Goal: Information Seeking & Learning: Compare options

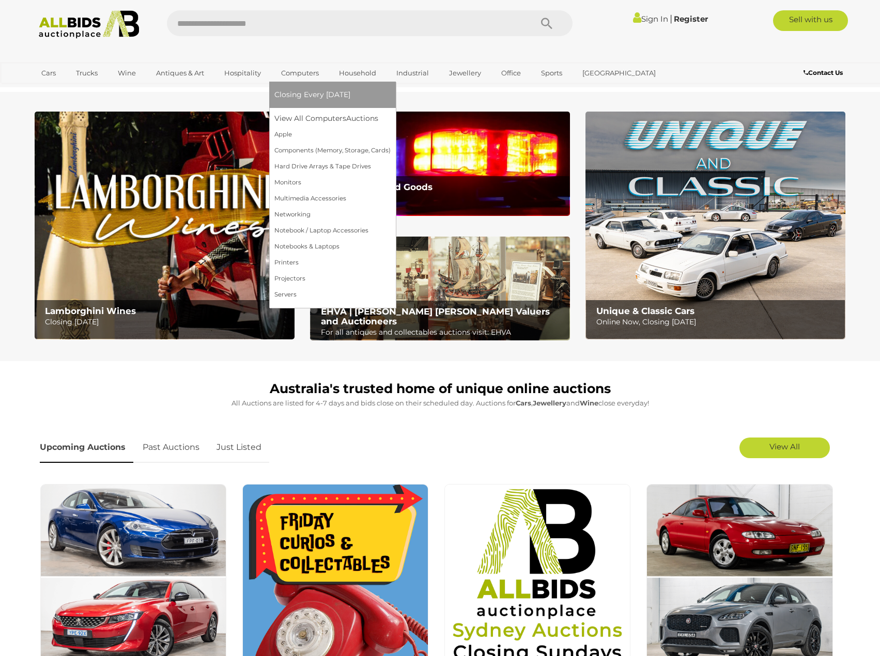
click at [302, 68] on link "Computers" at bounding box center [299, 73] width 51 height 17
click at [306, 121] on link "View All Computers Auctions" at bounding box center [332, 119] width 116 height 16
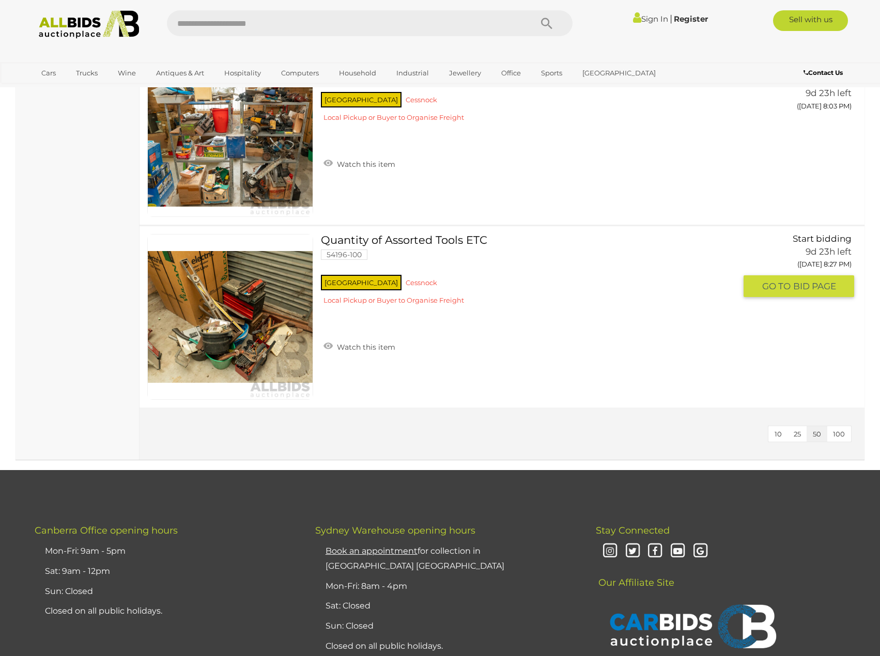
scroll to position [3721, 0]
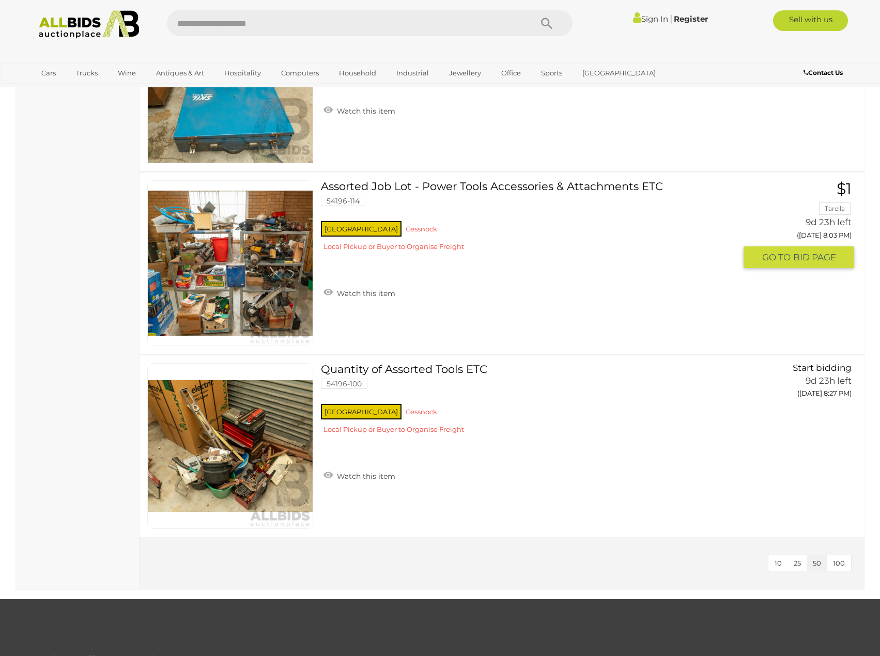
drag, startPoint x: 534, startPoint y: 292, endPoint x: 527, endPoint y: 275, distance: 18.8
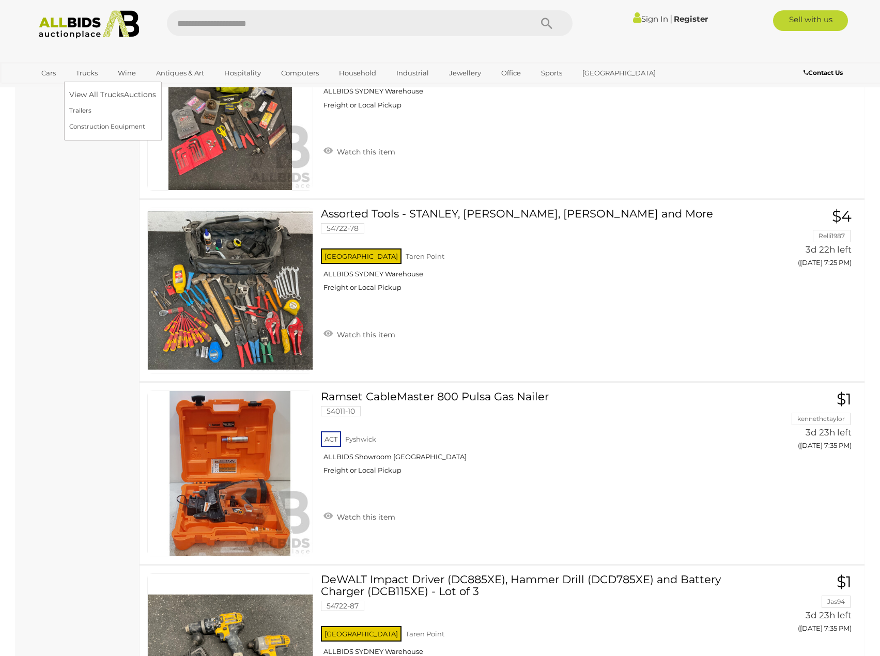
scroll to position [0, 0]
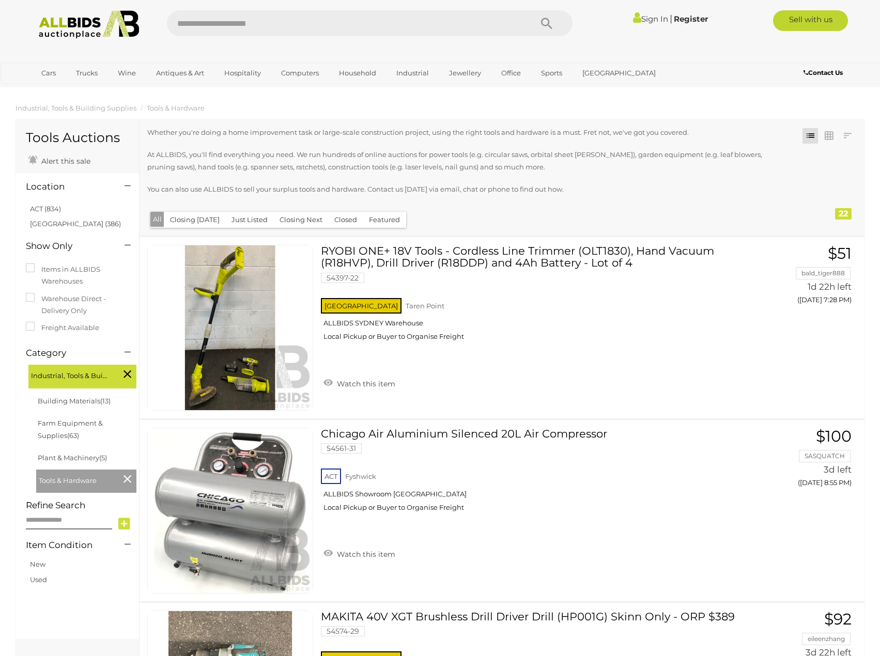
click at [346, 221] on button "Closed" at bounding box center [345, 220] width 35 height 16
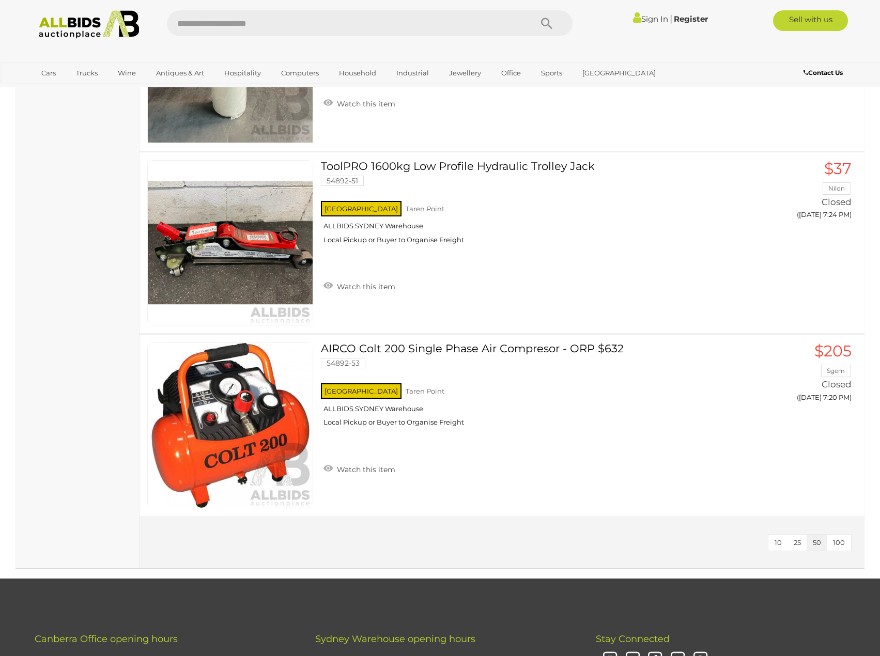
scroll to position [4289, 0]
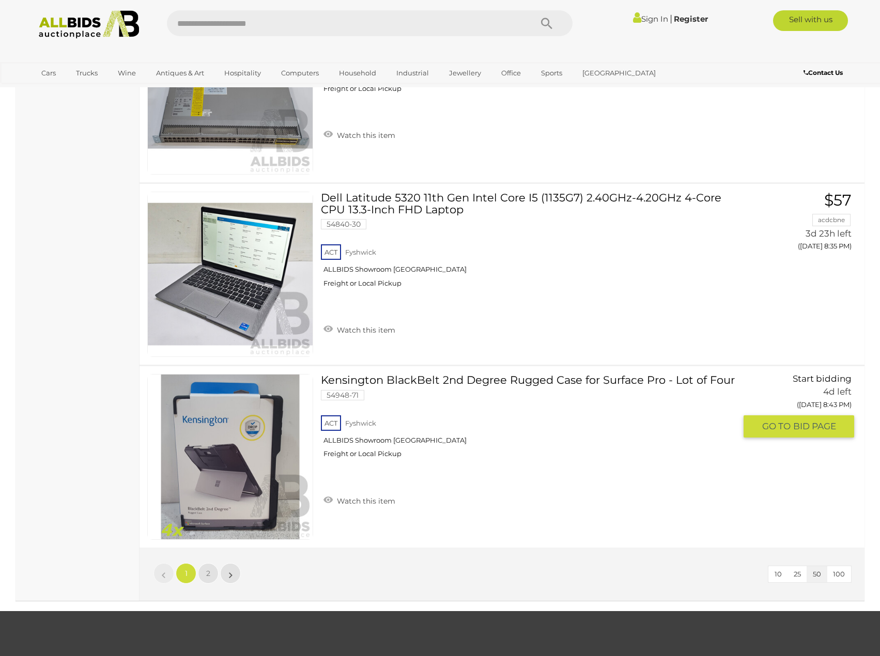
scroll to position [8940, 0]
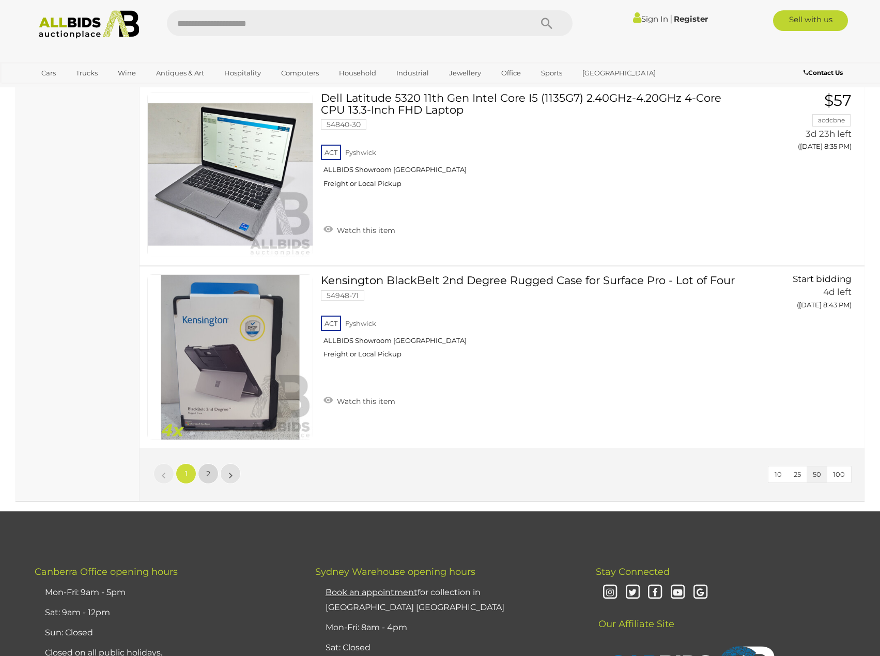
click at [211, 475] on link "2" at bounding box center [208, 474] width 21 height 21
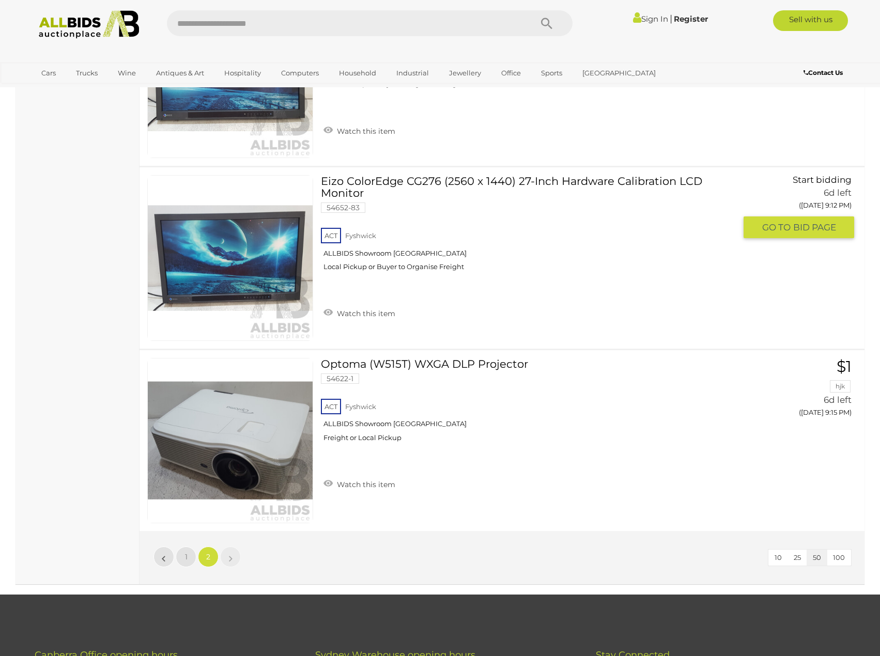
scroll to position [3659, 0]
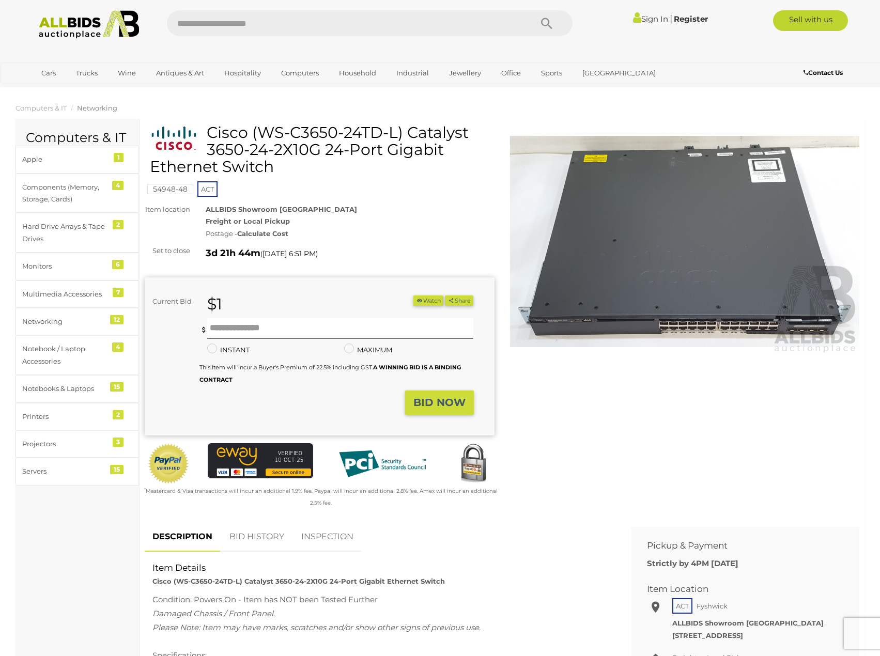
click at [753, 329] on img at bounding box center [685, 241] width 350 height 225
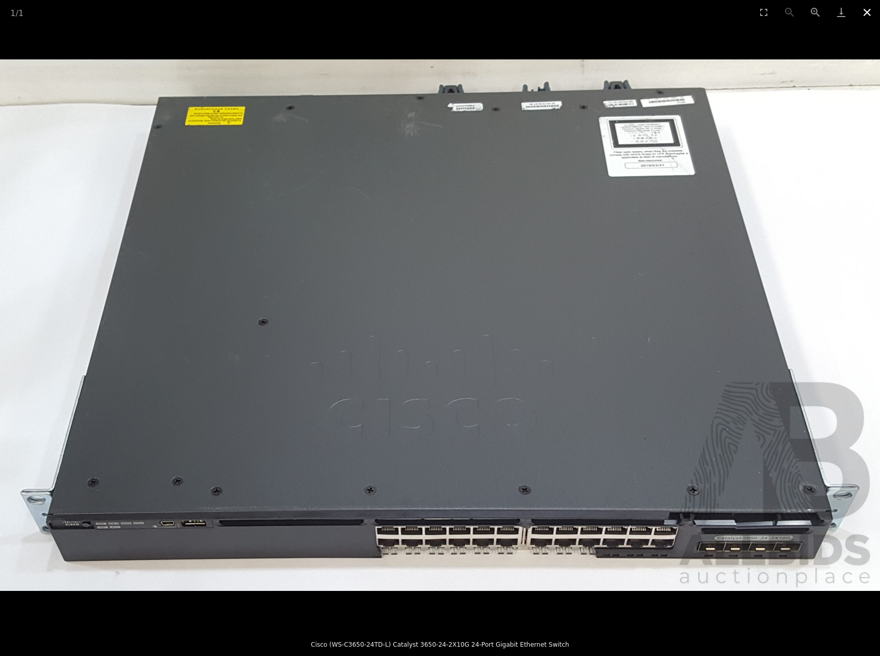
click at [867, 17] on button "Close gallery" at bounding box center [867, 12] width 26 height 24
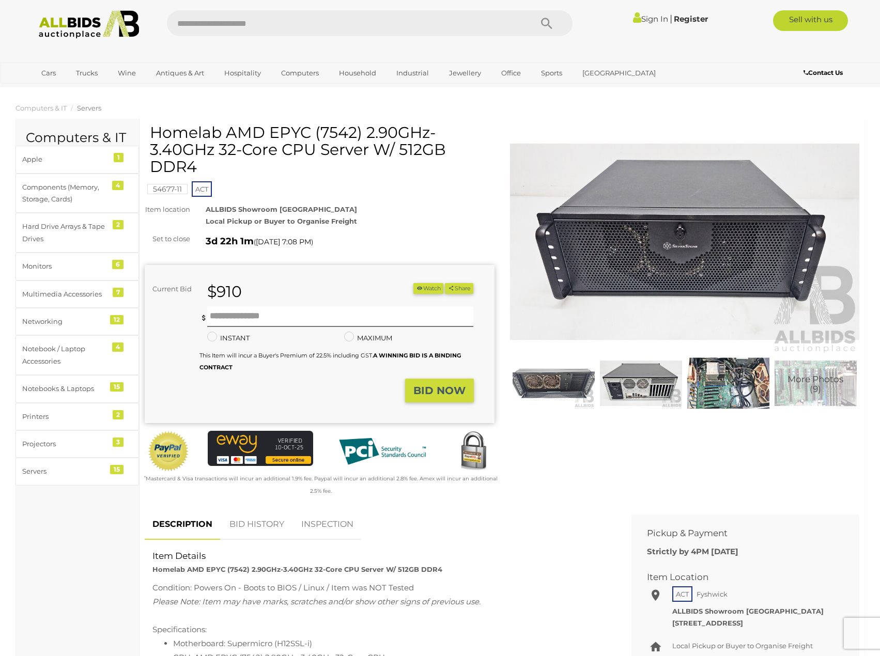
click at [637, 259] on img at bounding box center [685, 241] width 350 height 225
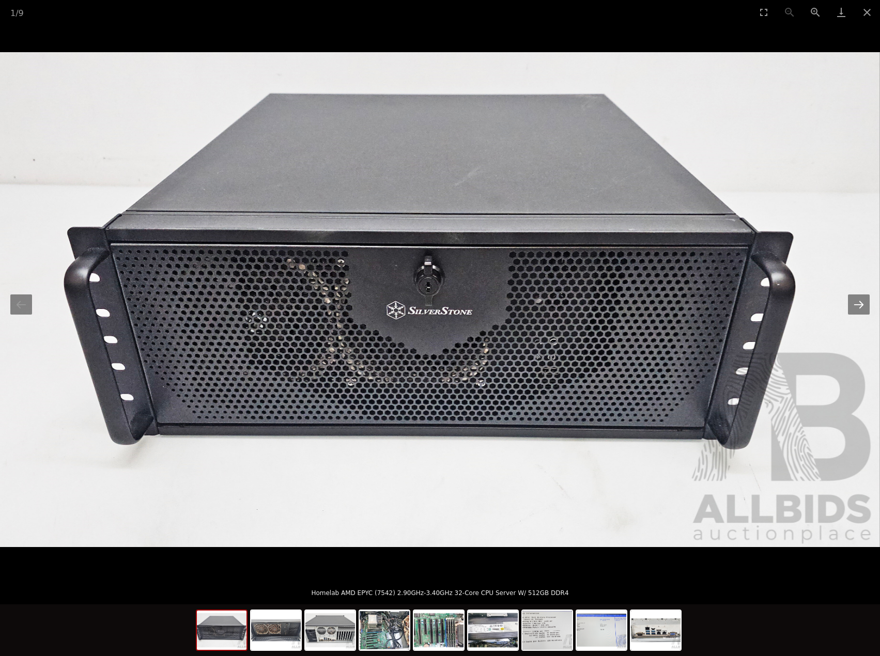
click at [851, 307] on button "Next slide" at bounding box center [859, 305] width 22 height 20
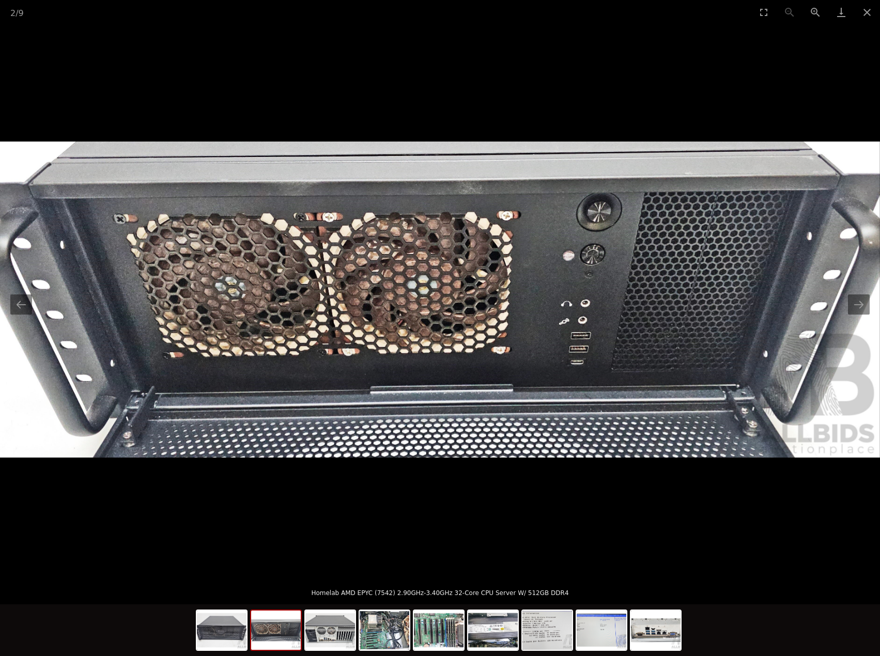
click at [846, 304] on img at bounding box center [440, 300] width 880 height 316
click at [852, 307] on button "Next slide" at bounding box center [859, 305] width 22 height 20
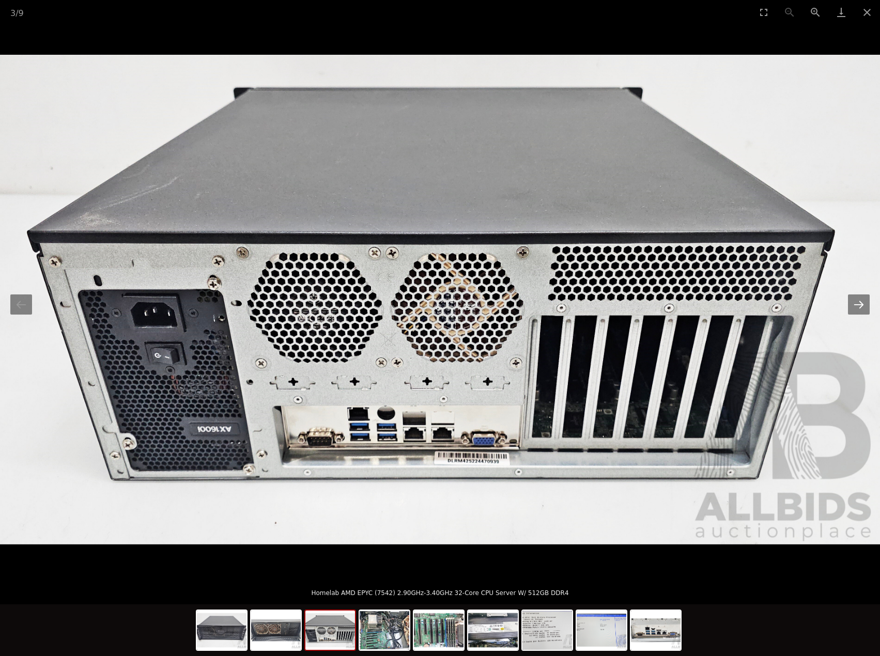
click at [851, 307] on button "Next slide" at bounding box center [859, 305] width 22 height 20
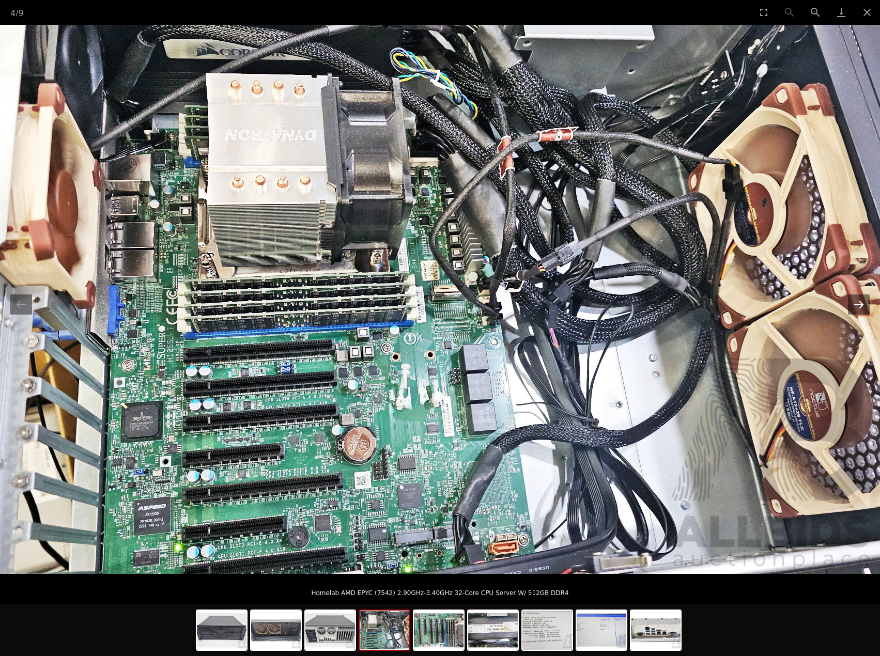
click at [850, 307] on button "Next slide" at bounding box center [859, 305] width 22 height 20
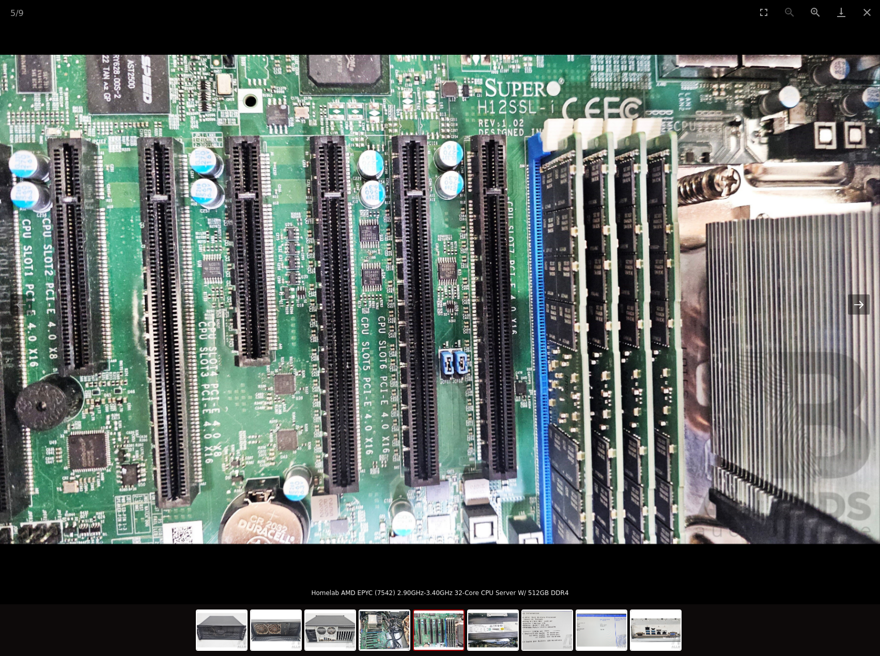
click at [850, 307] on button "Next slide" at bounding box center [859, 305] width 22 height 20
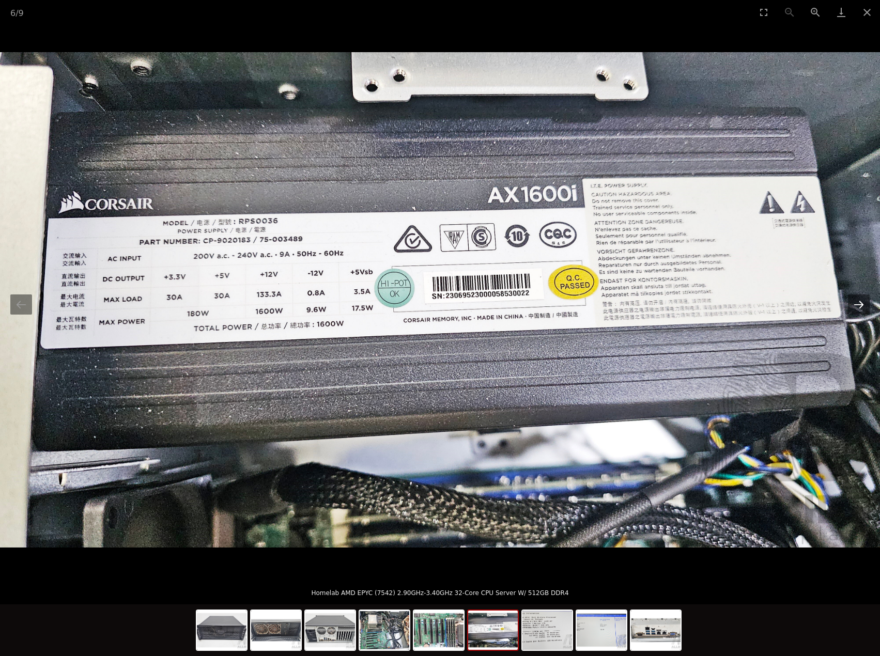
click at [850, 307] on button "Next slide" at bounding box center [859, 305] width 22 height 20
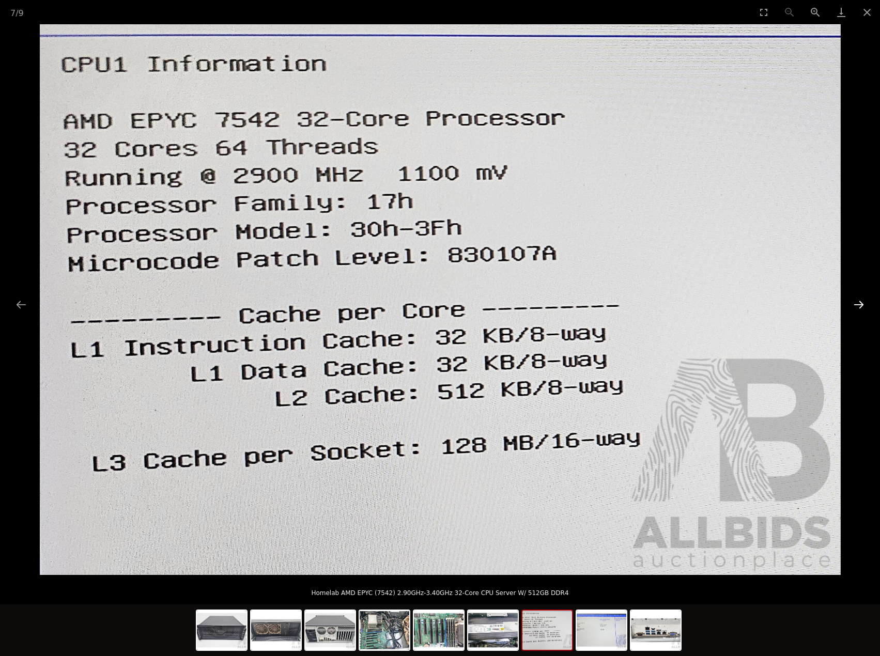
click at [856, 308] on button "Next slide" at bounding box center [859, 305] width 22 height 20
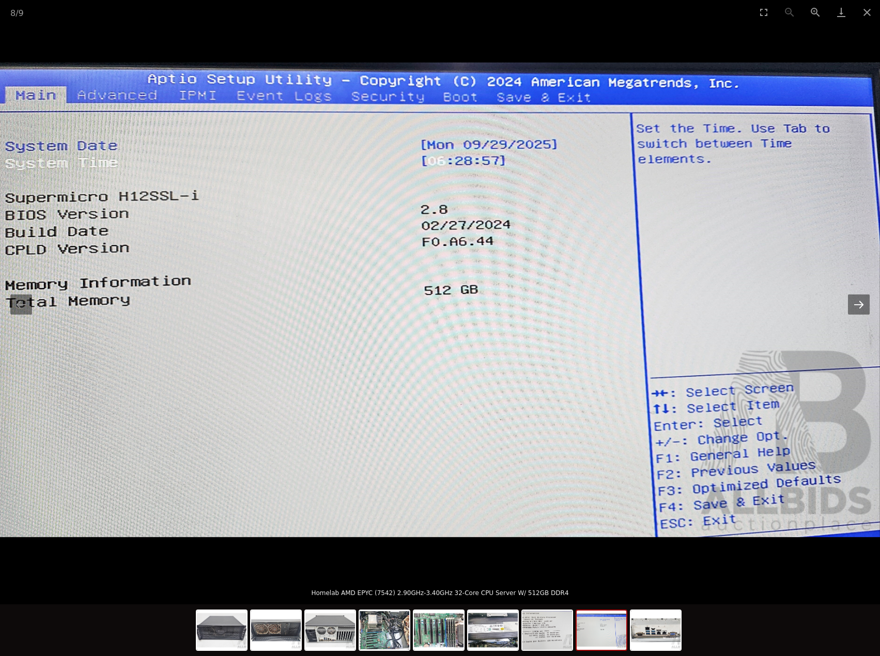
click at [856, 313] on button "Next slide" at bounding box center [859, 305] width 22 height 20
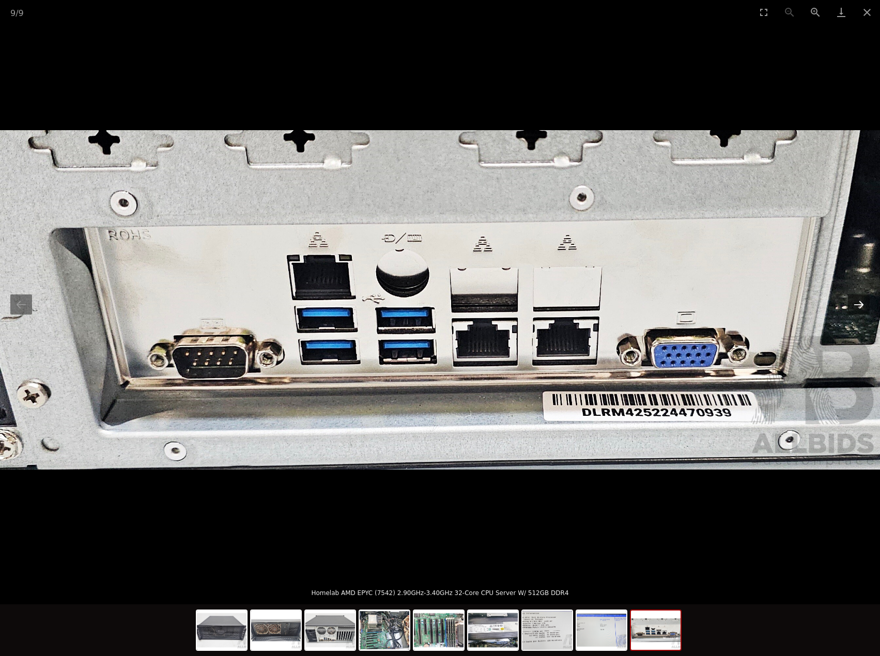
click at [856, 313] on button "Next slide" at bounding box center [859, 305] width 22 height 20
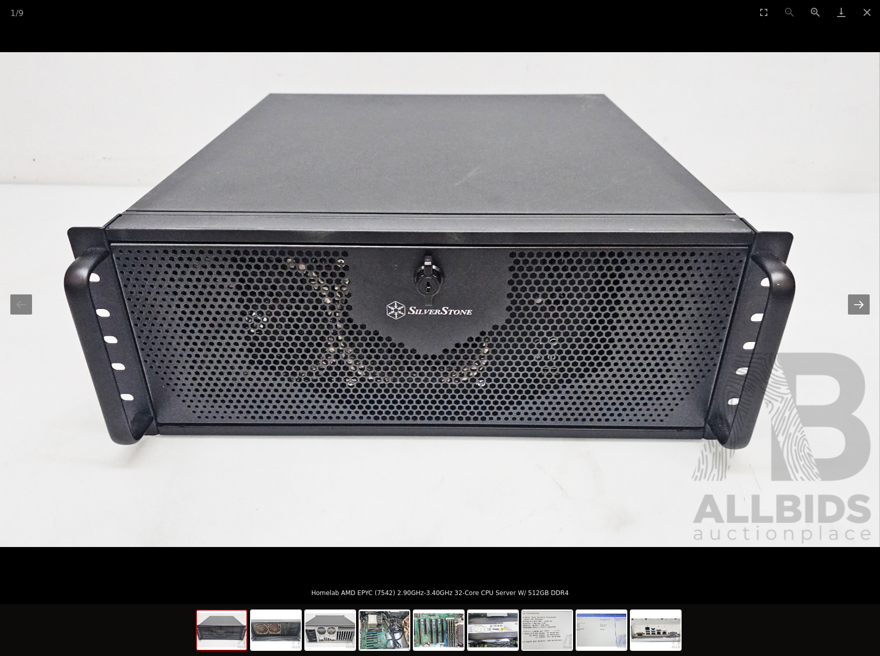
click at [856, 313] on button "Next slide" at bounding box center [859, 305] width 22 height 20
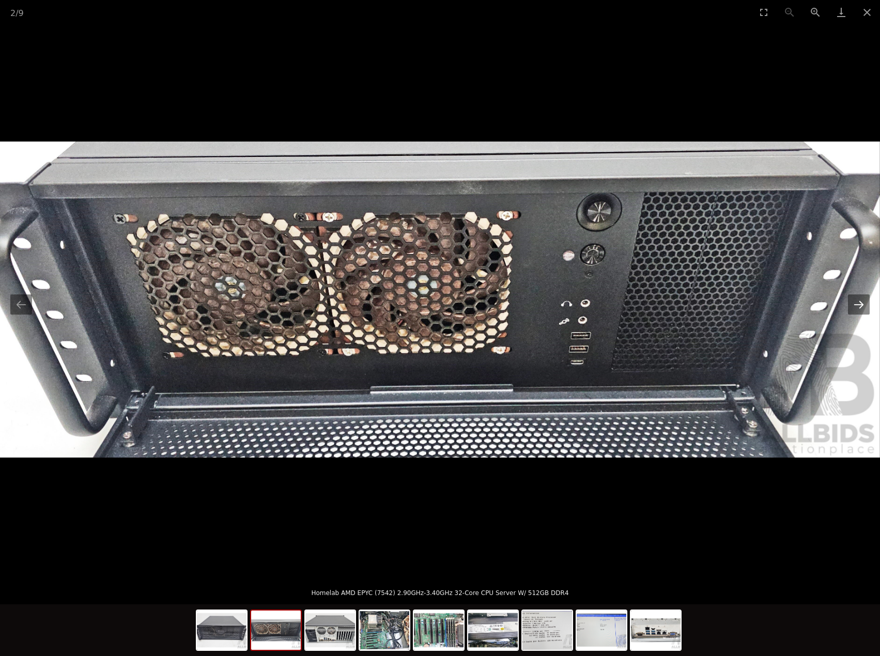
click at [856, 313] on button "Next slide" at bounding box center [859, 305] width 22 height 20
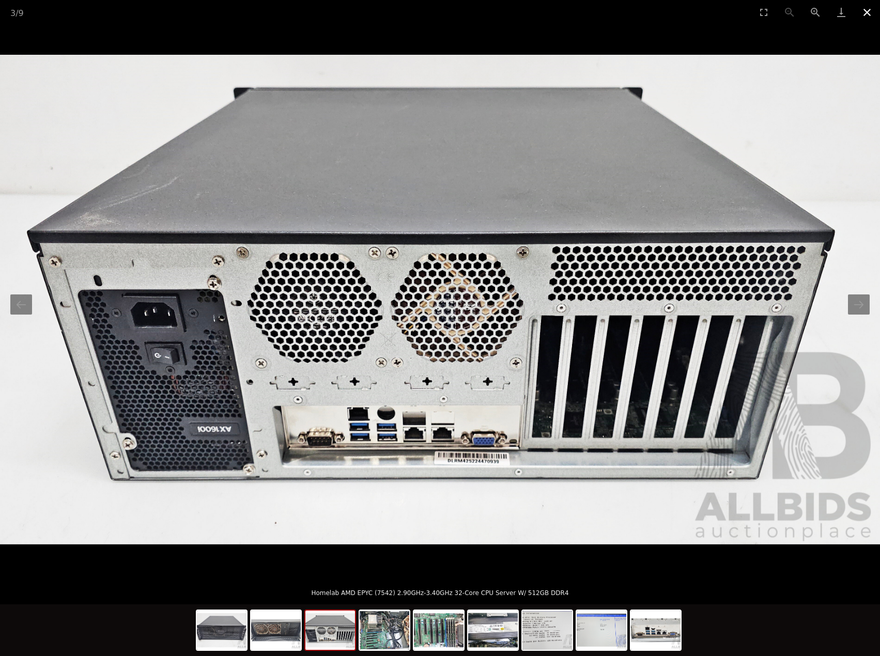
click at [869, 8] on button "Close gallery" at bounding box center [867, 12] width 26 height 24
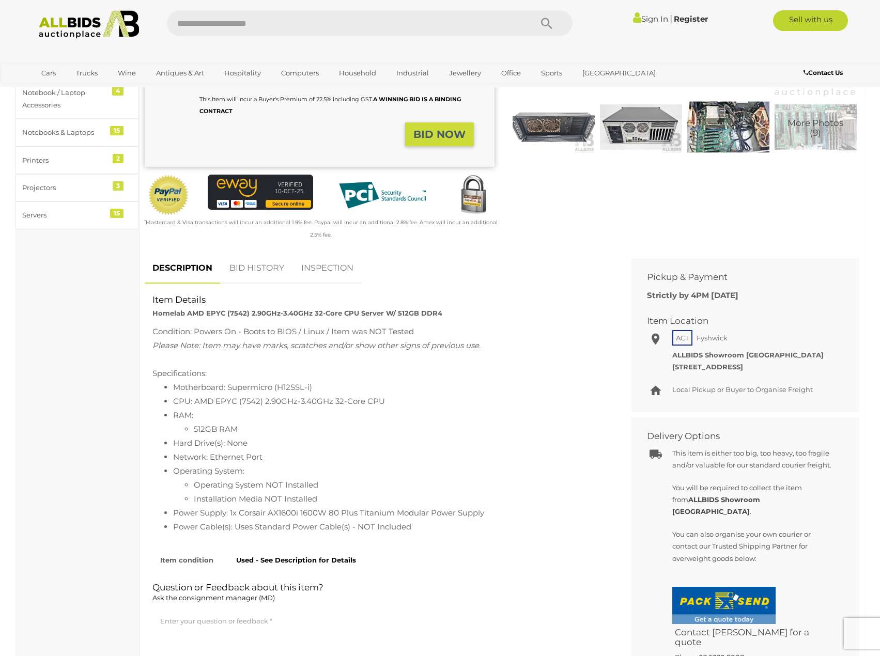
scroll to position [258, 0]
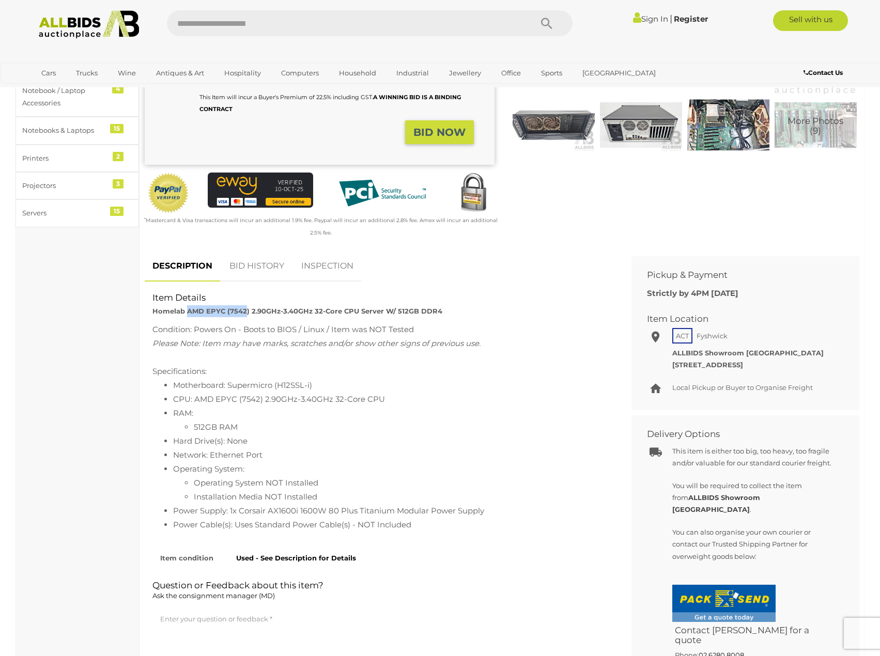
drag, startPoint x: 187, startPoint y: 312, endPoint x: 246, endPoint y: 314, distance: 58.9
click at [246, 314] on strong "Homelab AMD EPYC (7542) 2.90GHz-3.40GHz 32-Core CPU Server W/ 512GB DDR4" at bounding box center [297, 311] width 290 height 8
drag, startPoint x: 279, startPoint y: 383, endPoint x: 312, endPoint y: 388, distance: 32.8
click at [312, 388] on li "Motherboard: Supermicro (H12SSL-i)" at bounding box center [390, 385] width 435 height 14
